Goal: Task Accomplishment & Management: Use online tool/utility

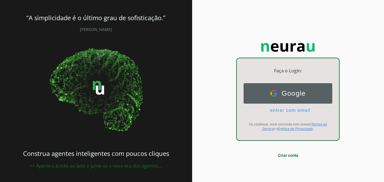
click at [295, 95] on span "Google" at bounding box center [291, 94] width 29 height 8
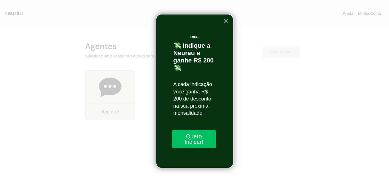
click at [76, 58] on div at bounding box center [194, 91] width 389 height 182
click at [227, 18] on button "×" at bounding box center [225, 20] width 5 height 9
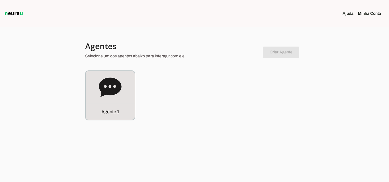
click at [110, 92] on icon at bounding box center [110, 87] width 22 height 19
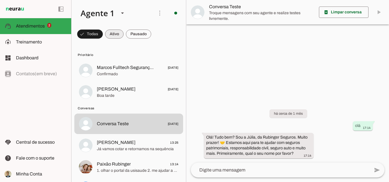
click at [23, 42] on span "Treinamento" at bounding box center [29, 42] width 26 height 5
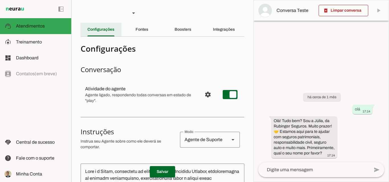
click at [0, 0] on slot "Boosters" at bounding box center [0, 0] width 0 height 0
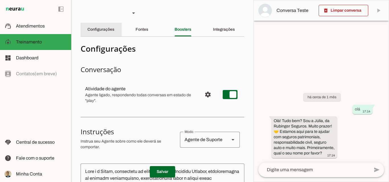
click at [0, 0] on slot "Integrações" at bounding box center [0, 0] width 0 height 0
click at [220, 26] on div "Integrações" at bounding box center [224, 30] width 22 height 14
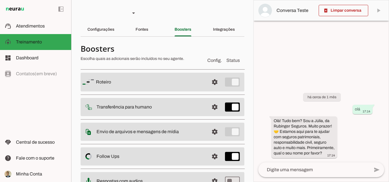
click at [0, 0] on slot "Integrações" at bounding box center [0, 0] width 0 height 0
click at [0, 0] on slot "Fontes" at bounding box center [0, 0] width 0 height 0
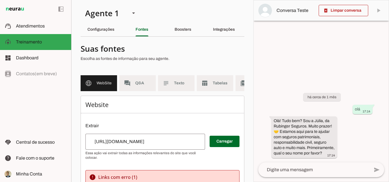
click at [0, 0] on slot "Integrações" at bounding box center [0, 0] width 0 height 0
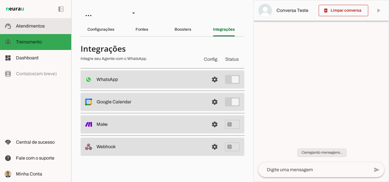
click at [33, 26] on span "Atendimentos" at bounding box center [30, 26] width 29 height 5
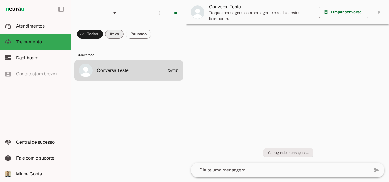
click at [120, 35] on span at bounding box center [114, 34] width 18 height 14
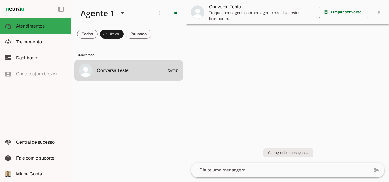
click at [90, 34] on span at bounding box center [87, 34] width 20 height 14
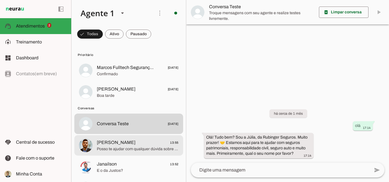
click at [116, 146] on span "[PERSON_NAME]" at bounding box center [116, 142] width 39 height 7
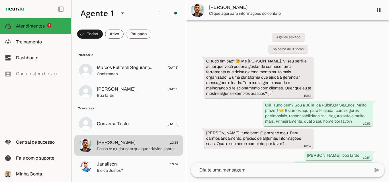
scroll to position [105, 0]
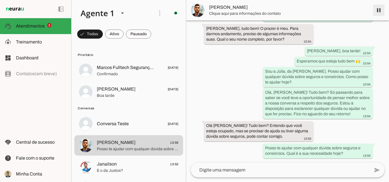
click at [379, 10] on span at bounding box center [379, 10] width 14 height 14
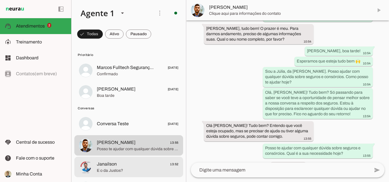
scroll to position [118, 0]
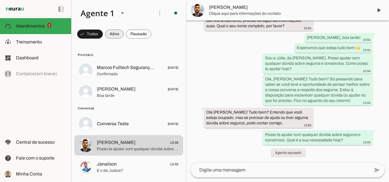
click at [113, 32] on span at bounding box center [114, 34] width 18 height 14
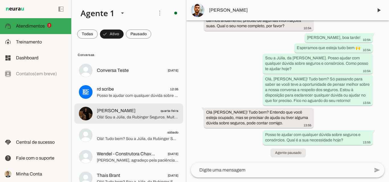
click at [123, 119] on span "Olá! Sou a Júlia, da Rubinger Seguros. Muito prazer! 🤝 Estamos aqui para te aju…" at bounding box center [138, 118] width 82 height 6
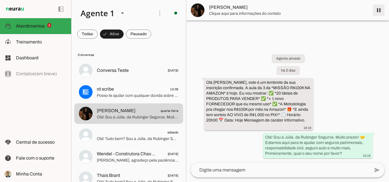
click at [376, 13] on span at bounding box center [379, 10] width 14 height 14
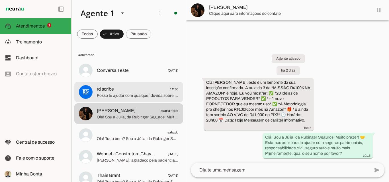
click at [138, 96] on span "Posso te ajudar com qualquer dúvida sobre seguros e consórcios. Qual é a sua ne…" at bounding box center [138, 96] width 82 height 6
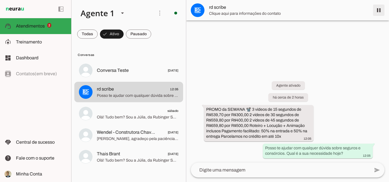
click at [379, 10] on span at bounding box center [379, 10] width 14 height 14
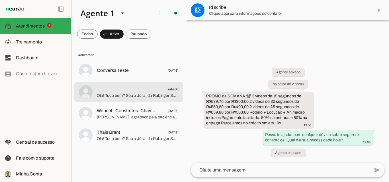
click at [117, 90] on span "sábado" at bounding box center [138, 89] width 82 height 7
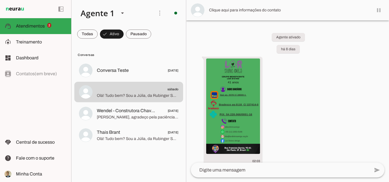
scroll to position [147, 0]
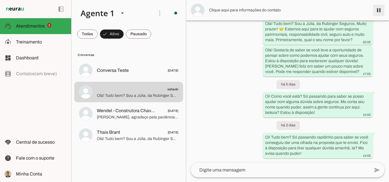
click at [379, 12] on span at bounding box center [379, 10] width 14 height 14
click at [33, 25] on span "Atendimentos" at bounding box center [30, 26] width 29 height 5
